Goal: Find specific page/section: Find specific page/section

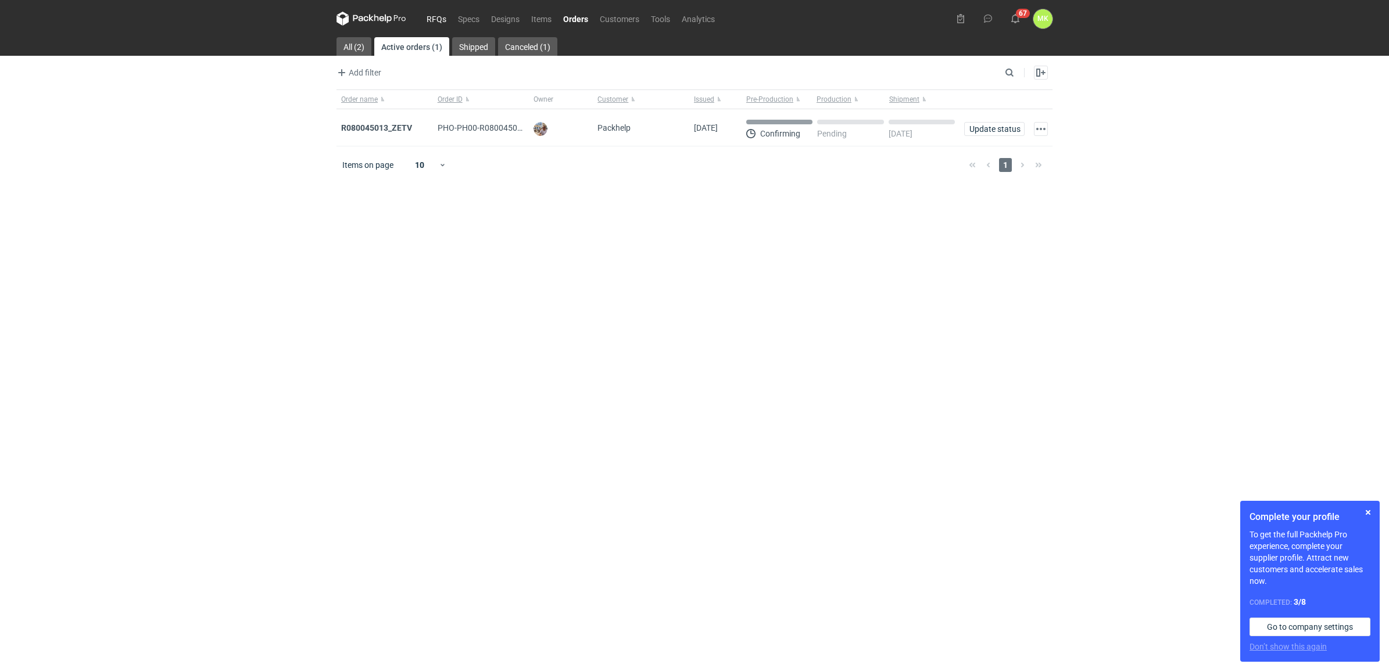
click at [436, 19] on link "RFQs" at bounding box center [436, 19] width 31 height 14
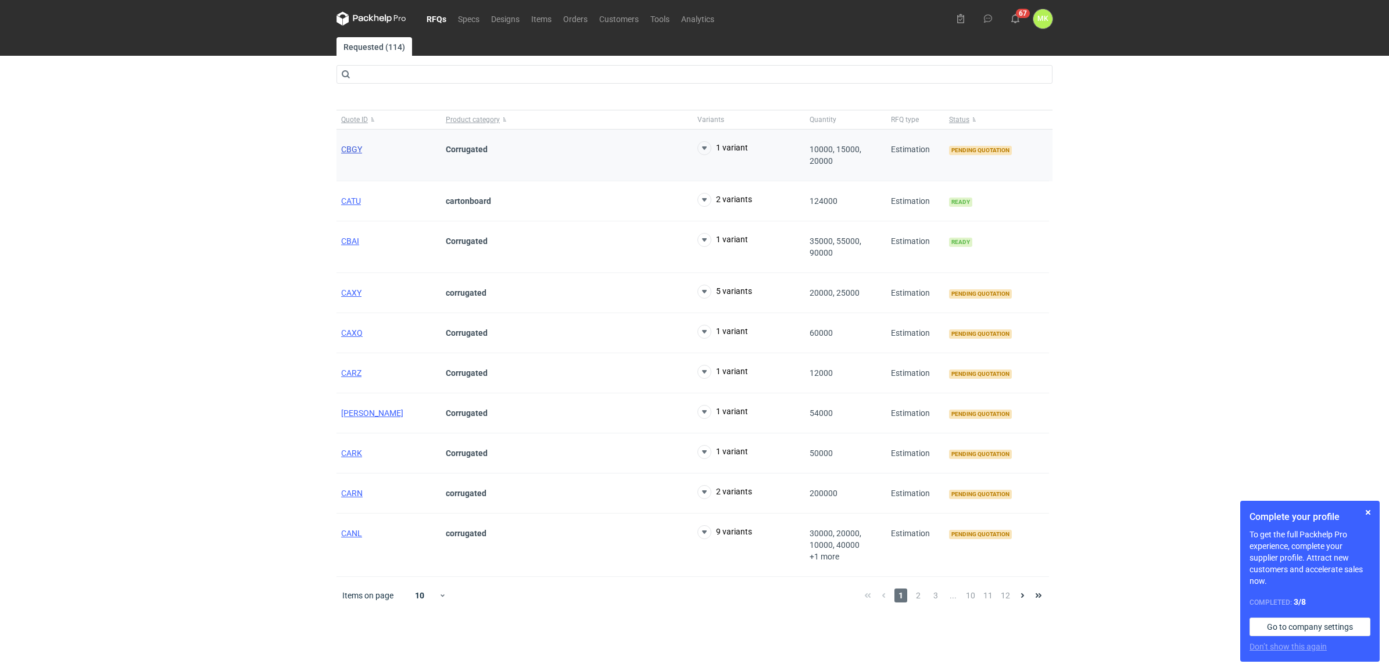
click at [353, 149] on span "CBGY" at bounding box center [351, 149] width 21 height 9
